Goal: Information Seeking & Learning: Learn about a topic

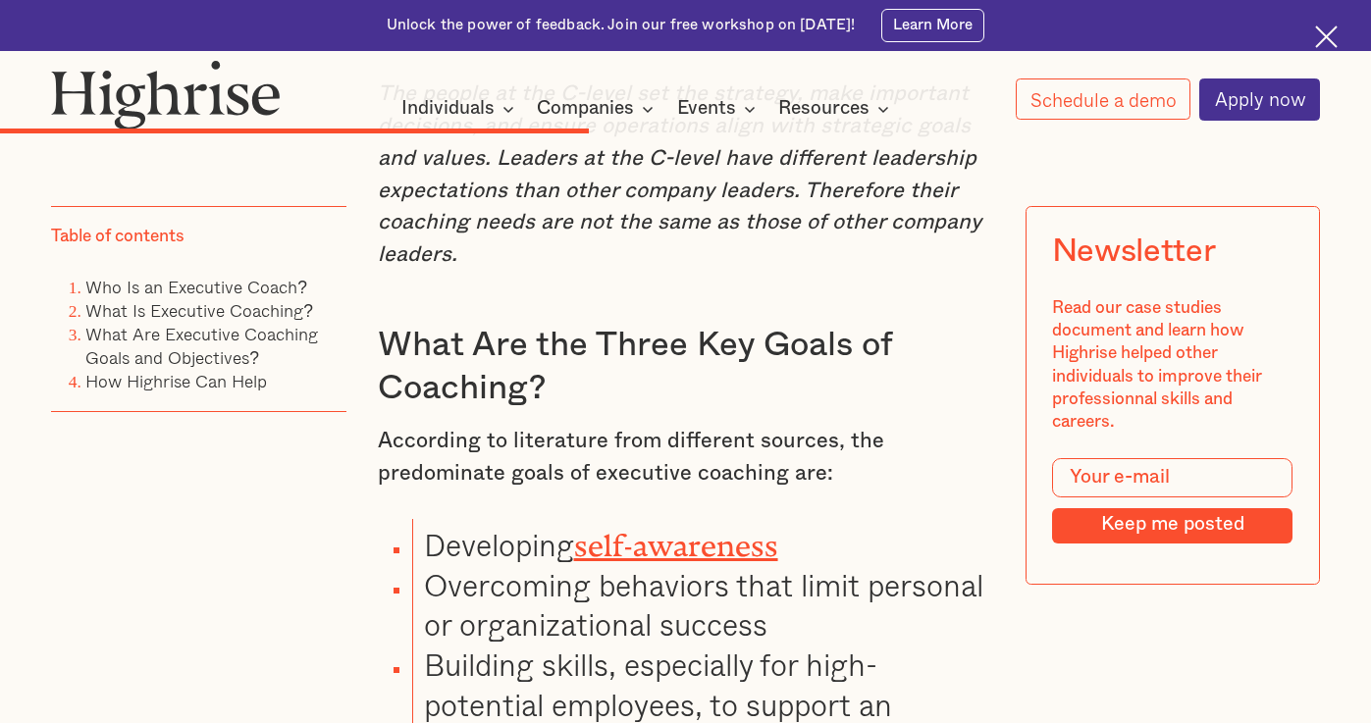
scroll to position [6296, 0]
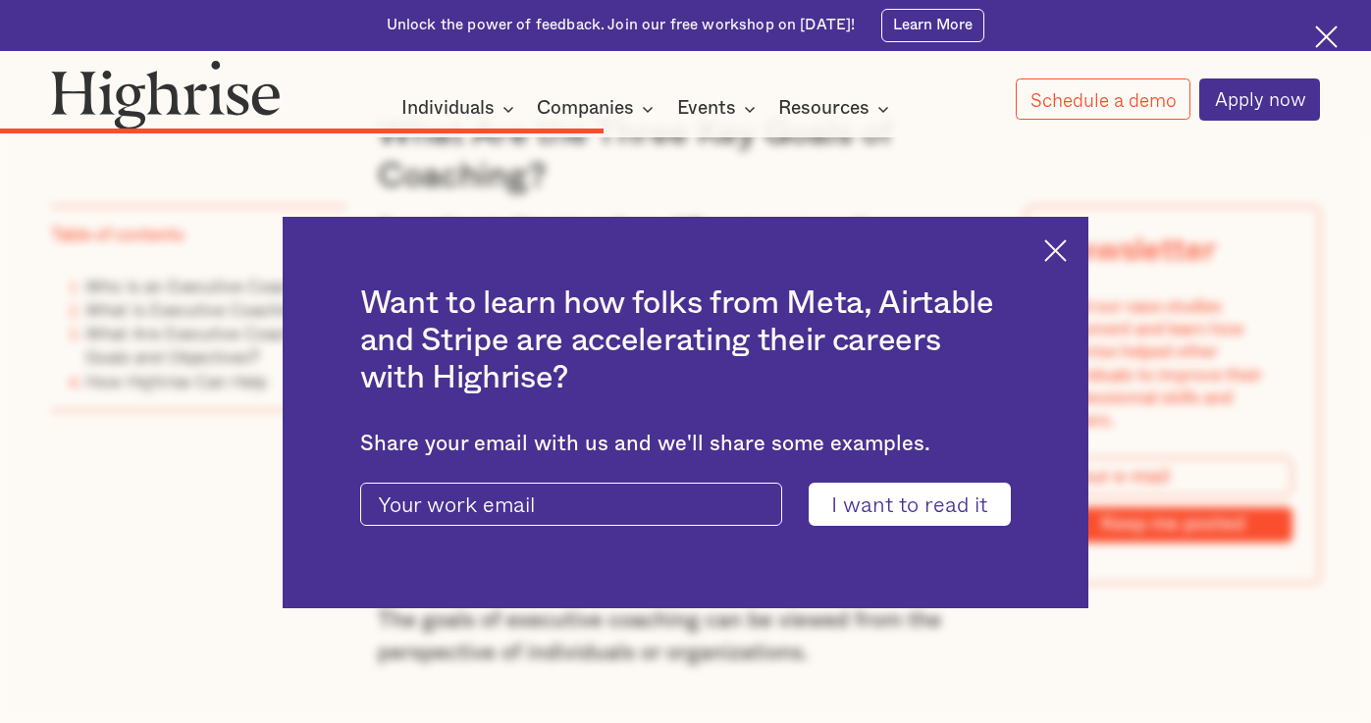
click at [1067, 250] on img at bounding box center [1055, 250] width 23 height 23
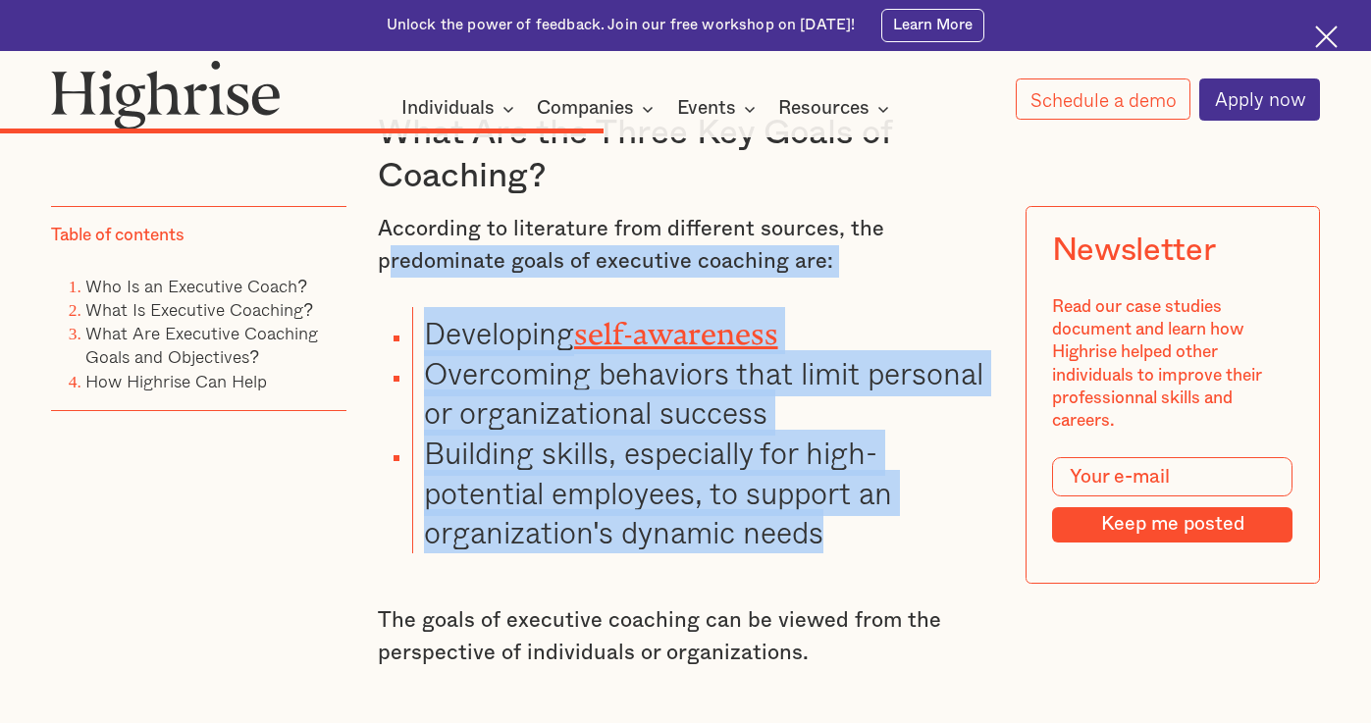
drag, startPoint x: 381, startPoint y: 221, endPoint x: 827, endPoint y: 501, distance: 526.9
copy div "redominate goals of executive coaching are: Developing self-awareness Overcomin…"
drag, startPoint x: 1338, startPoint y: 200, endPoint x: 1315, endPoint y: 145, distance: 59.4
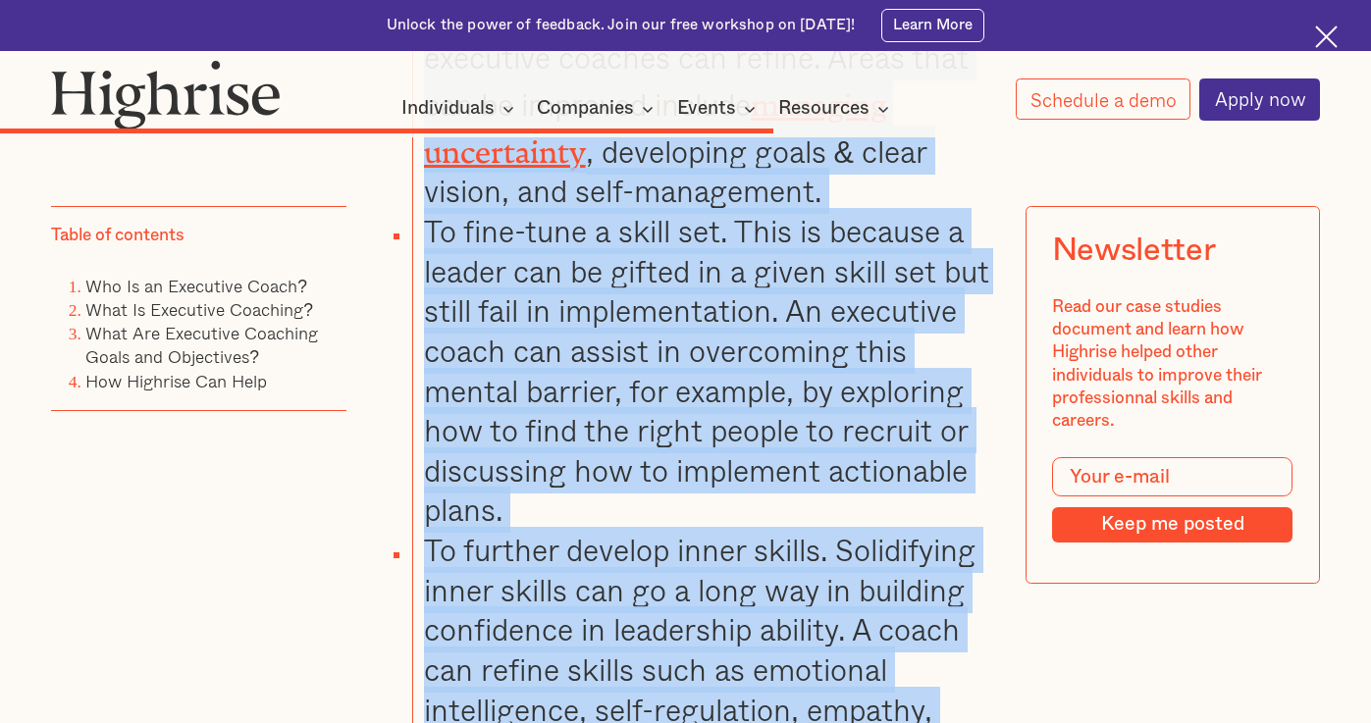
scroll to position [7381, 0]
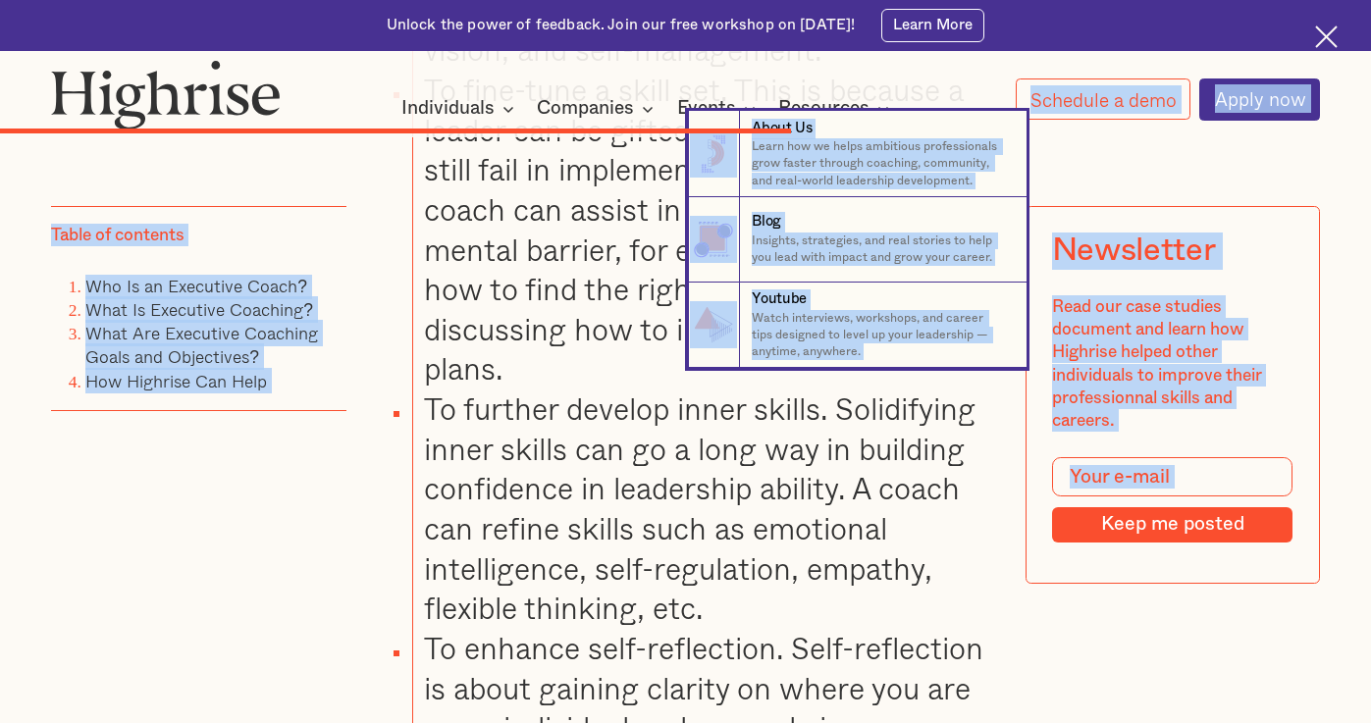
drag, startPoint x: 377, startPoint y: 270, endPoint x: 531, endPoint y: 192, distance: 172.5
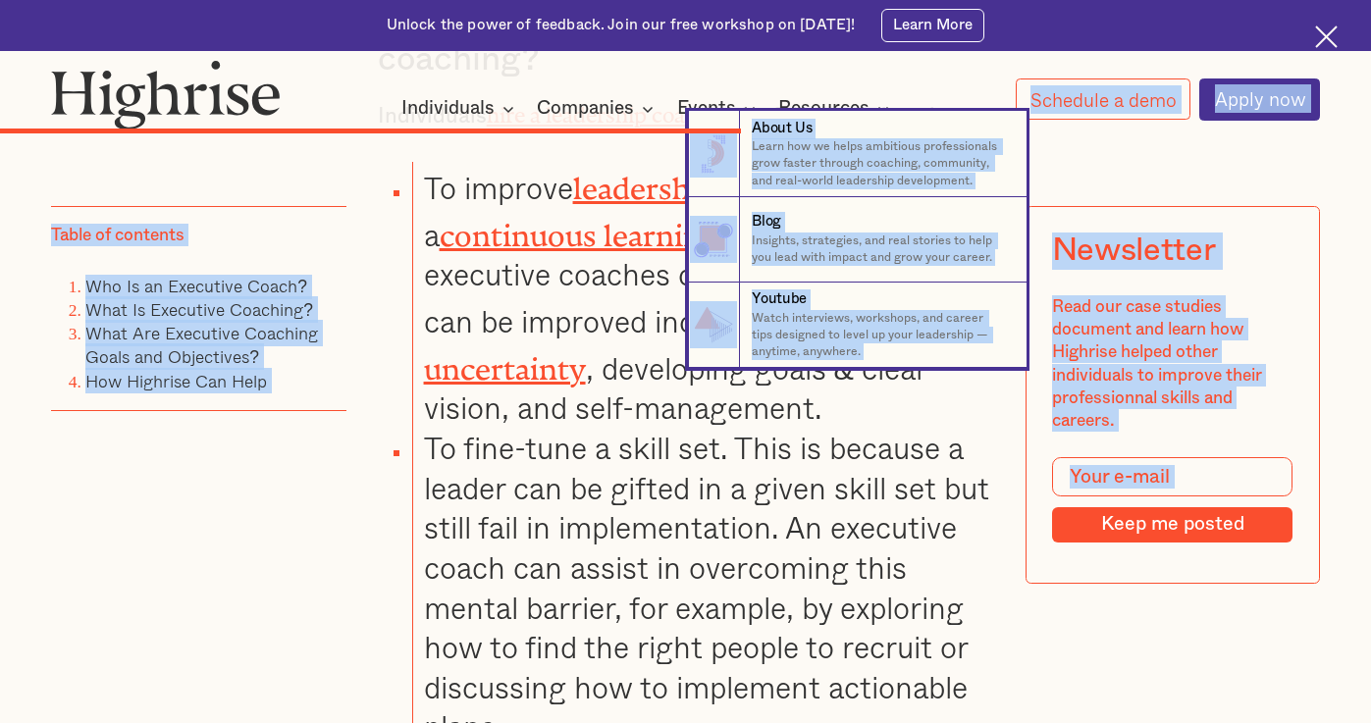
scroll to position [6890, 0]
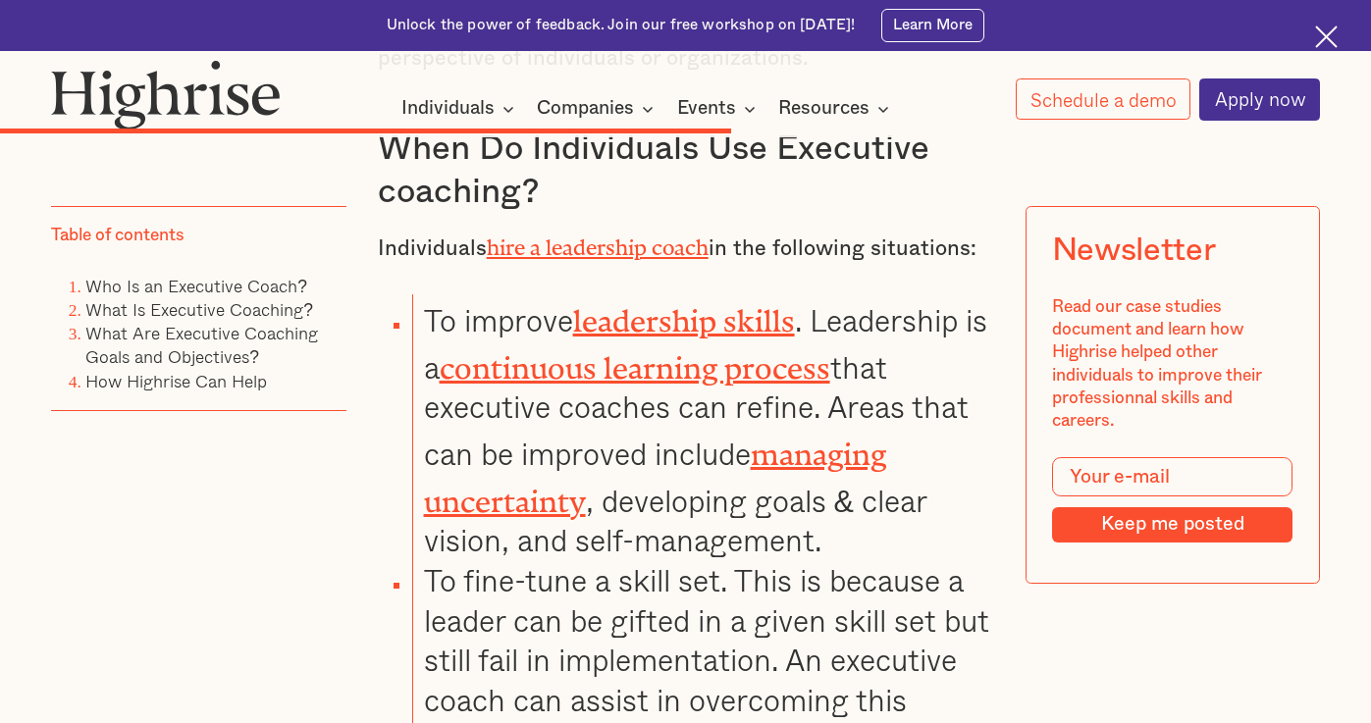
drag, startPoint x: 640, startPoint y: 610, endPoint x: 694, endPoint y: 361, distance: 255.1
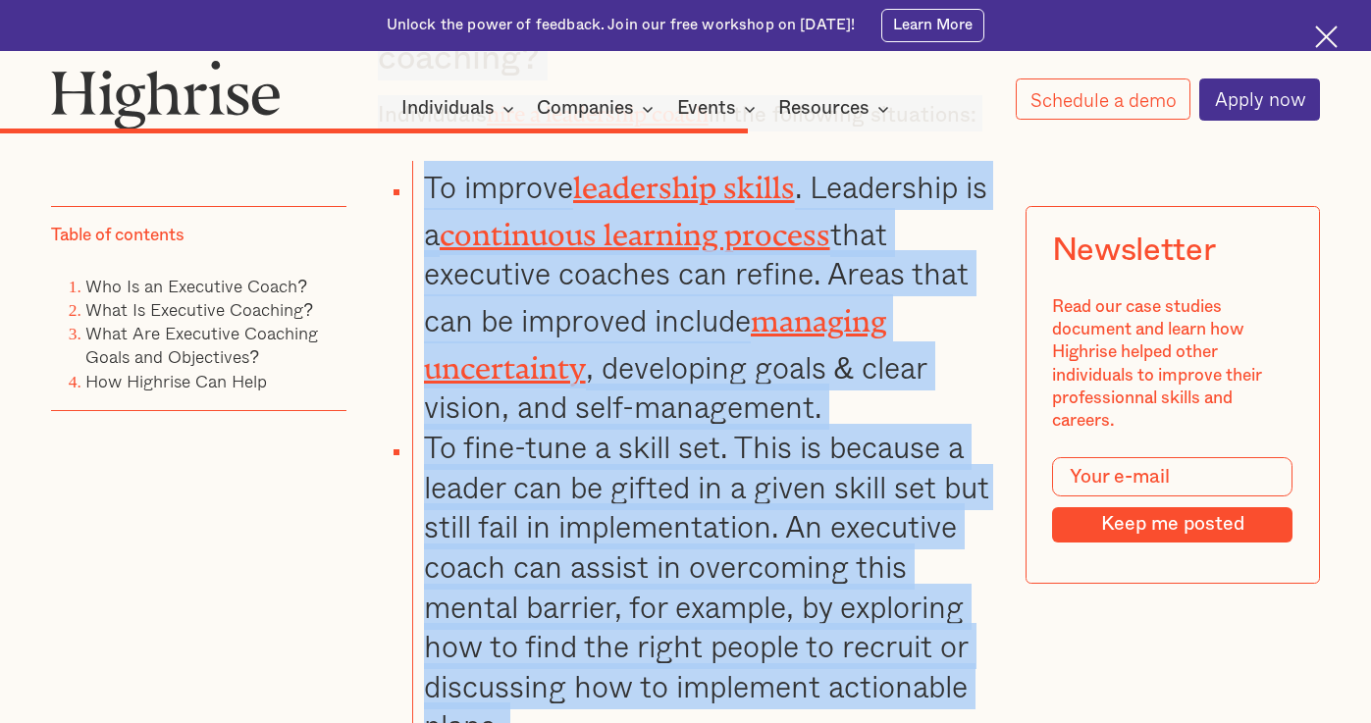
scroll to position [7048, 0]
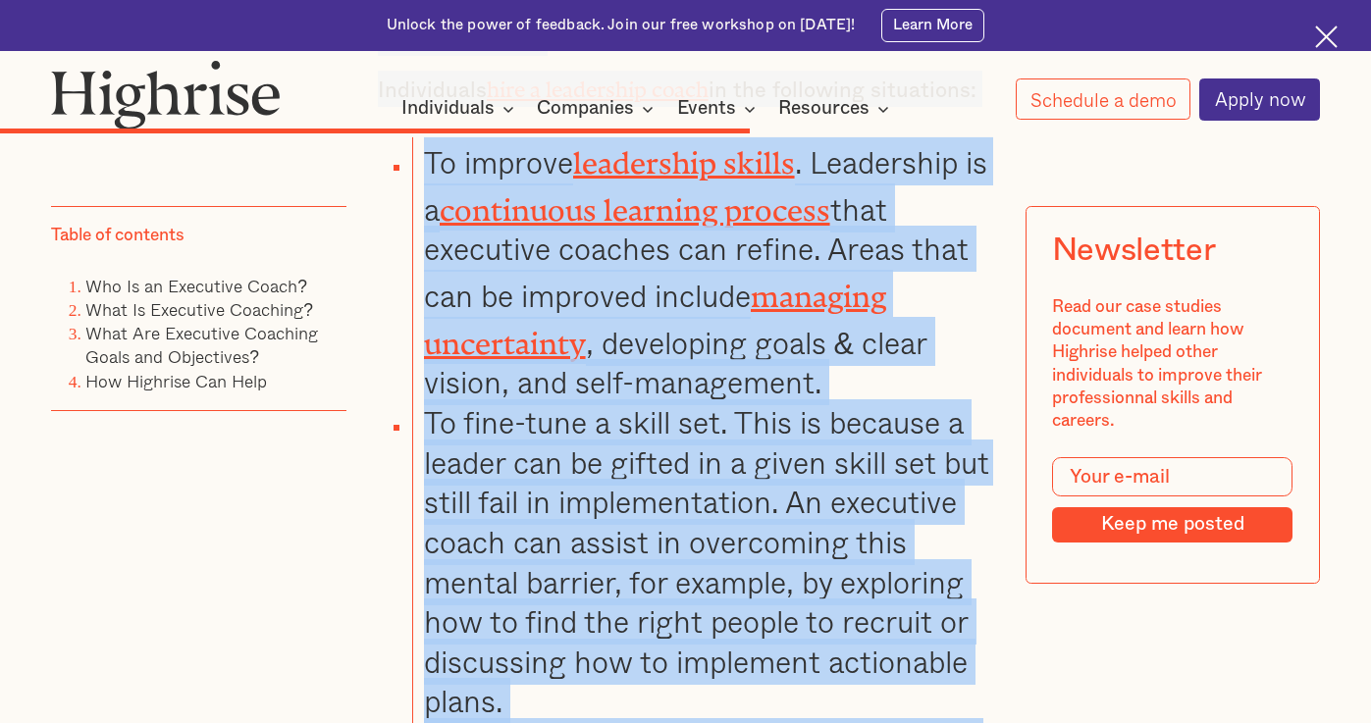
drag, startPoint x: 383, startPoint y: 196, endPoint x: 677, endPoint y: 469, distance: 401.4
click at [677, 469] on div "What Are Executive Coaching Goals and Objectives? Executive coaching goals vary…" at bounding box center [686, 152] width 616 height 2838
copy div "When Do Individuals Use Executive coaching? Individuals hire a leadership coach…"
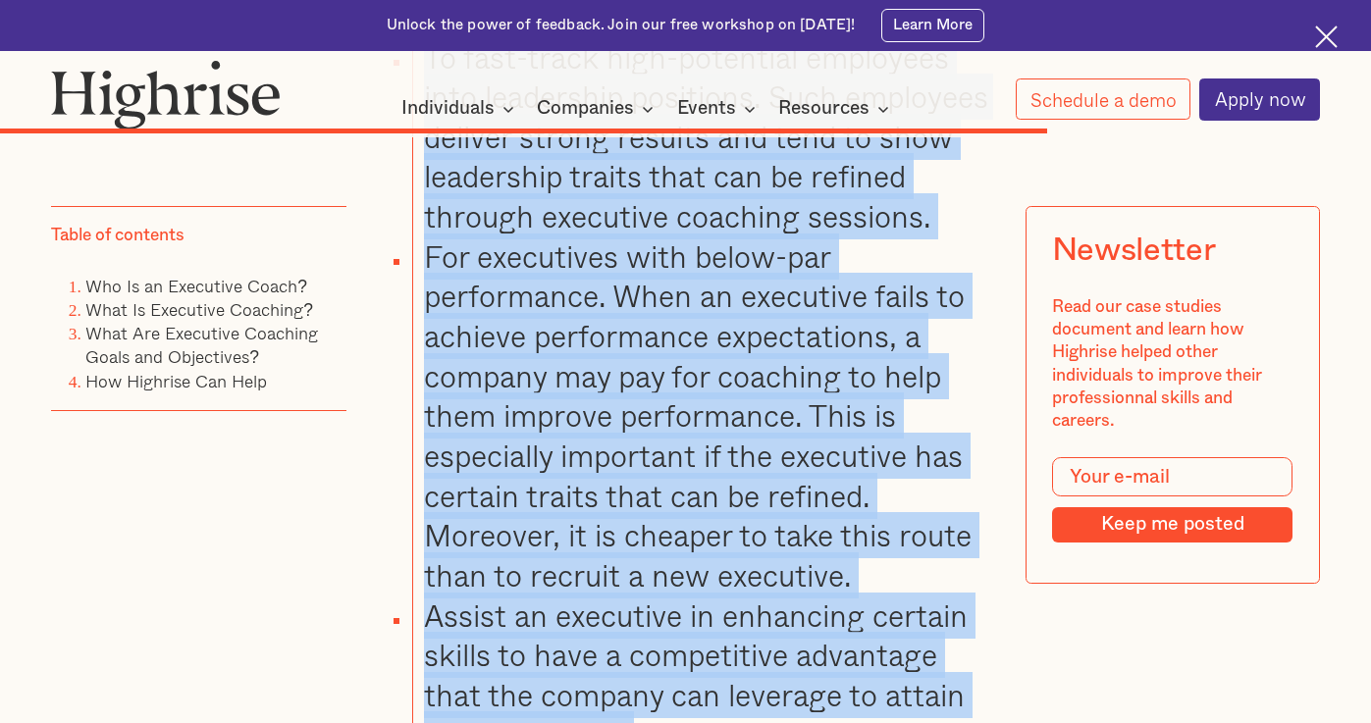
scroll to position [9482, 0]
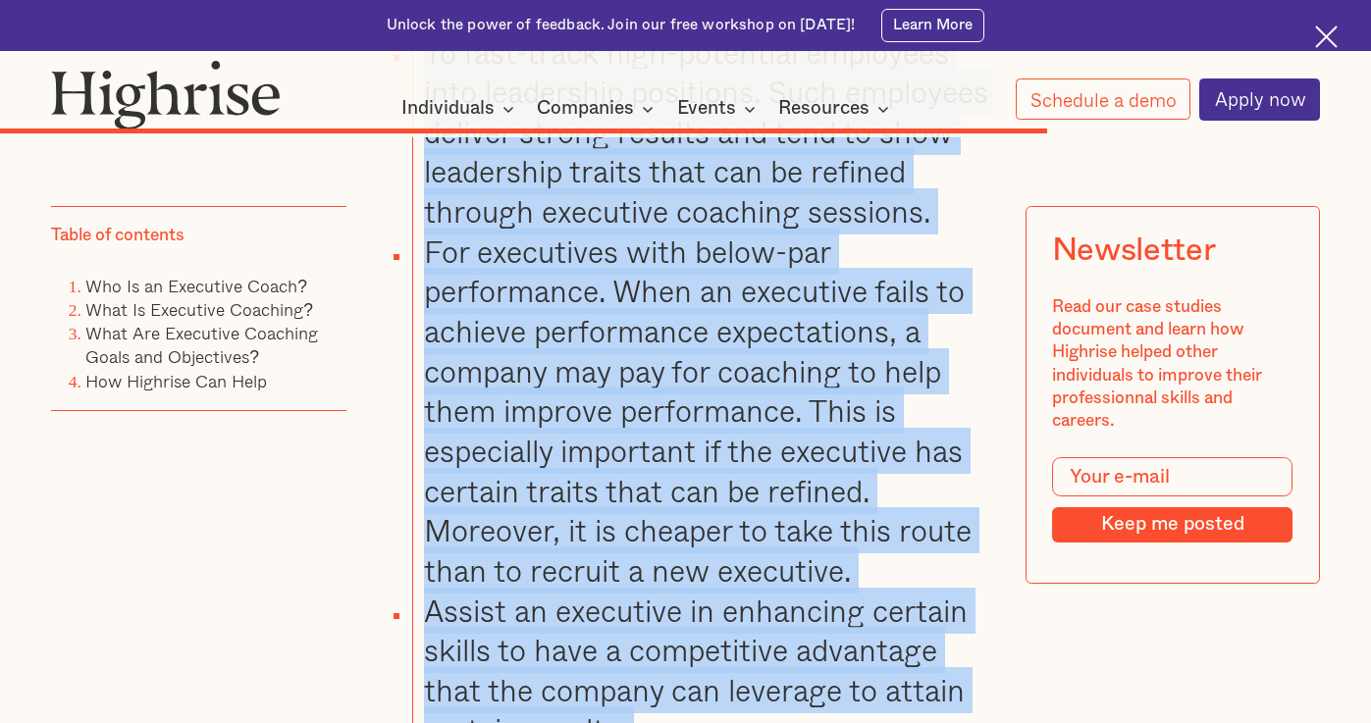
drag, startPoint x: 385, startPoint y: 185, endPoint x: 988, endPoint y: 525, distance: 692.5
click at [989, 525] on div "When Do Organizations Use Executive Coaching? Organizations in the following si…" at bounding box center [686, 587] width 616 height 2164
copy div "When Do Organizations Use Executive Coaching? Organizations in the following si…"
